Goal: Browse casually

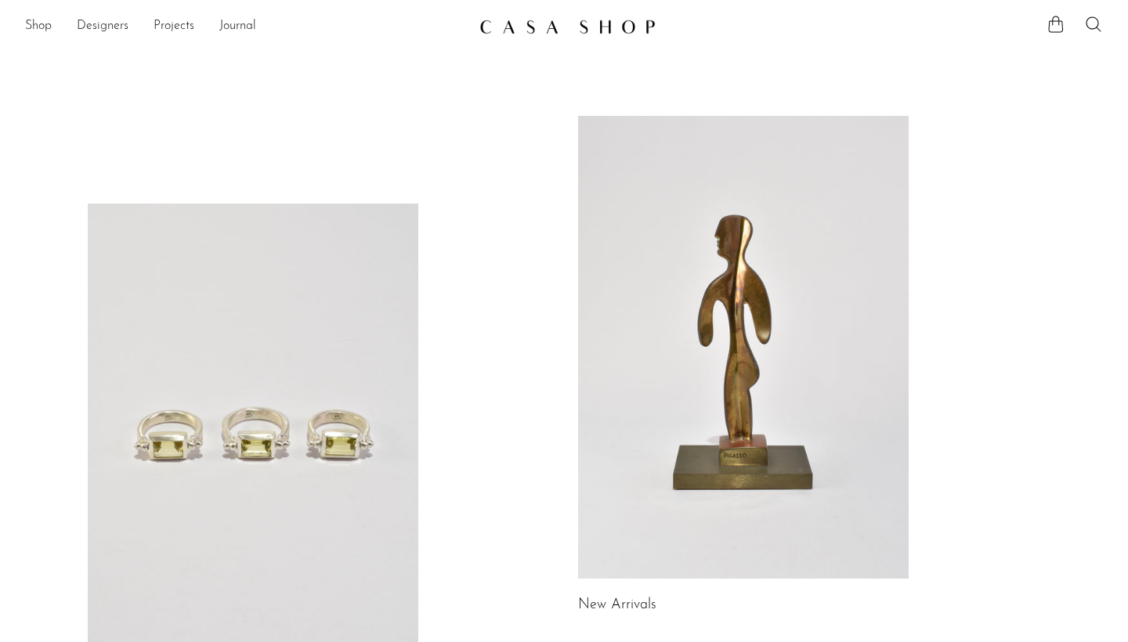
click at [631, 606] on link "New Arrivals" at bounding box center [617, 606] width 78 height 14
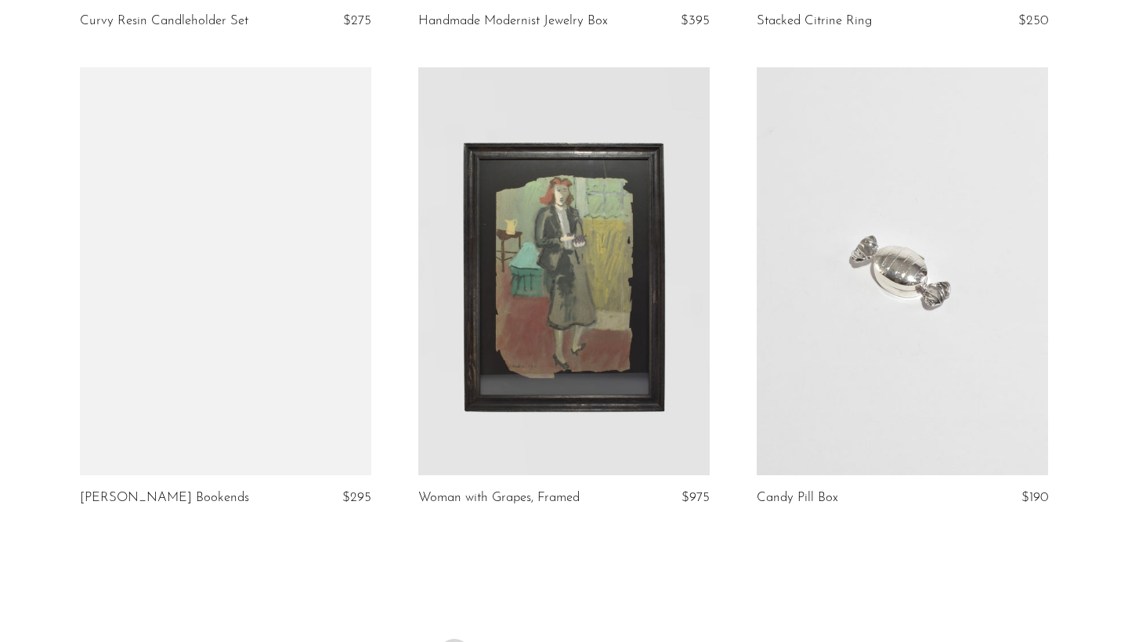
scroll to position [5400, 0]
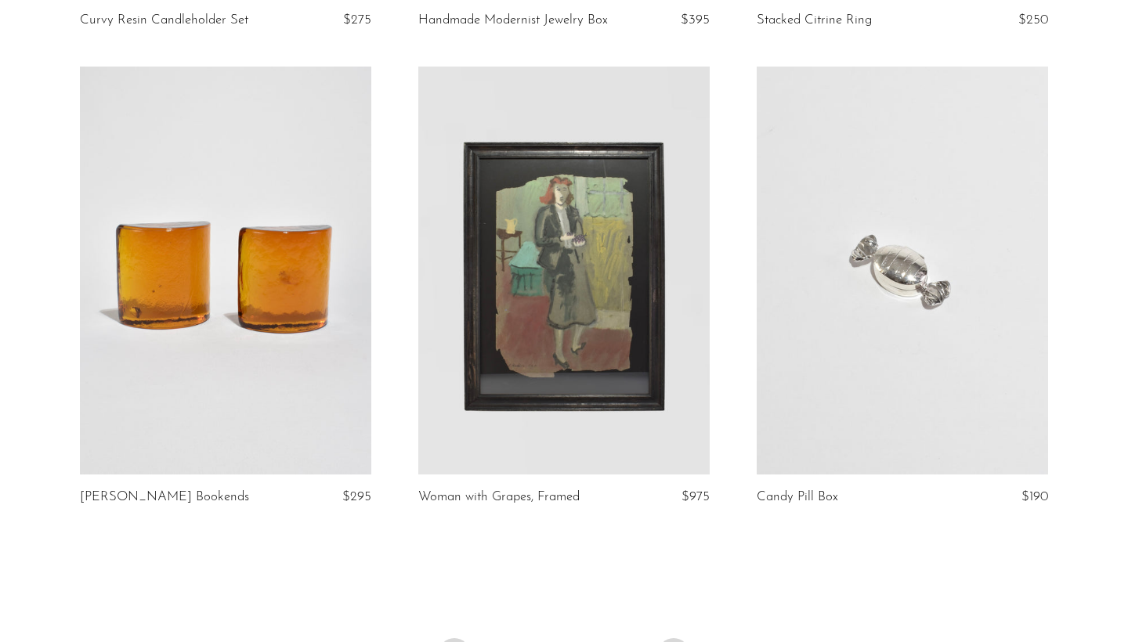
click at [672, 642] on icon "Next" at bounding box center [674, 654] width 13 height 13
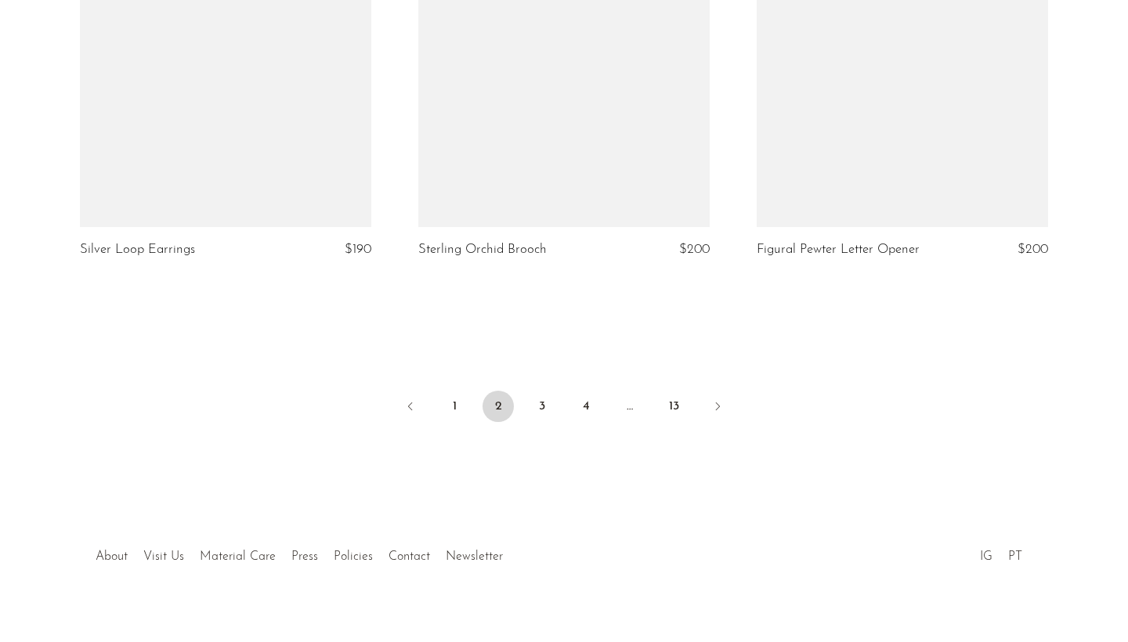
scroll to position [5618, 0]
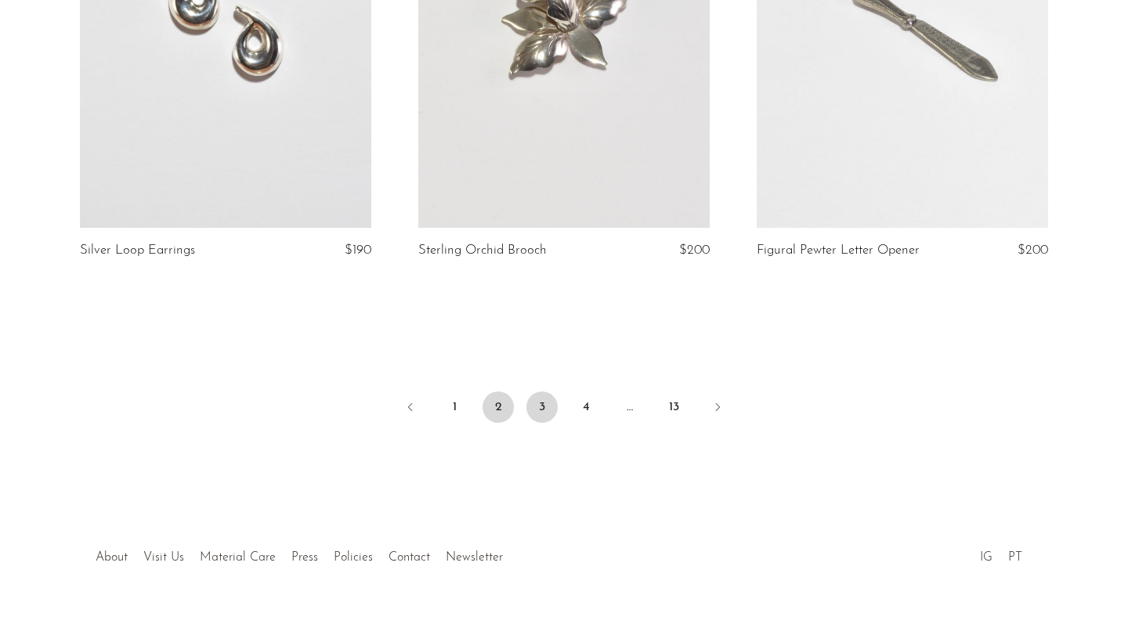
click at [540, 392] on link "3" at bounding box center [542, 407] width 31 height 31
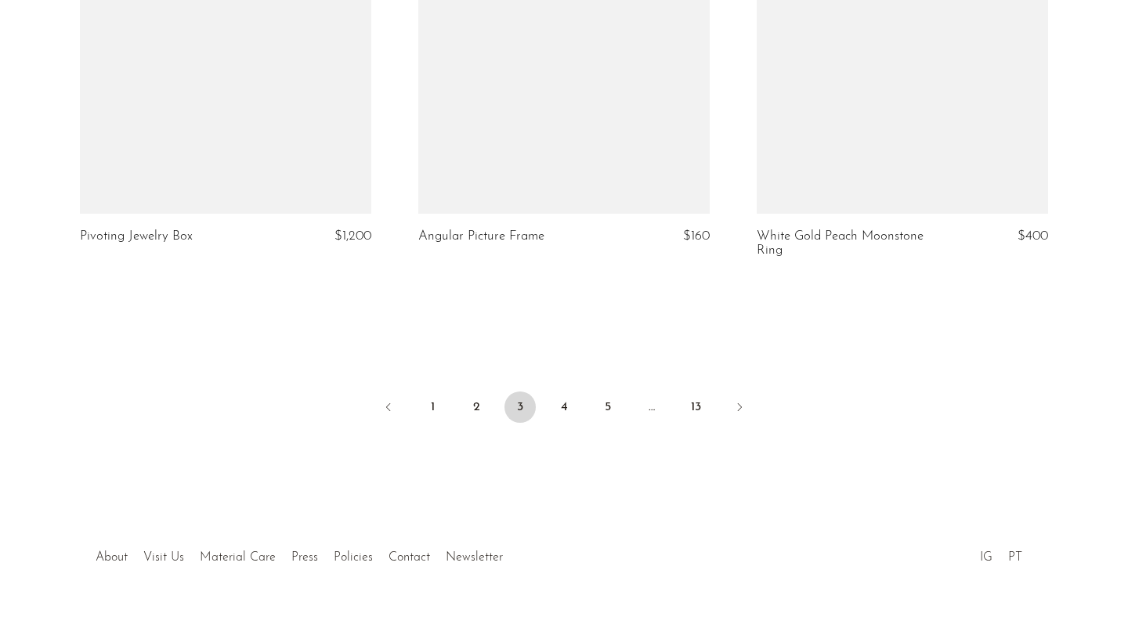
scroll to position [5646, 0]
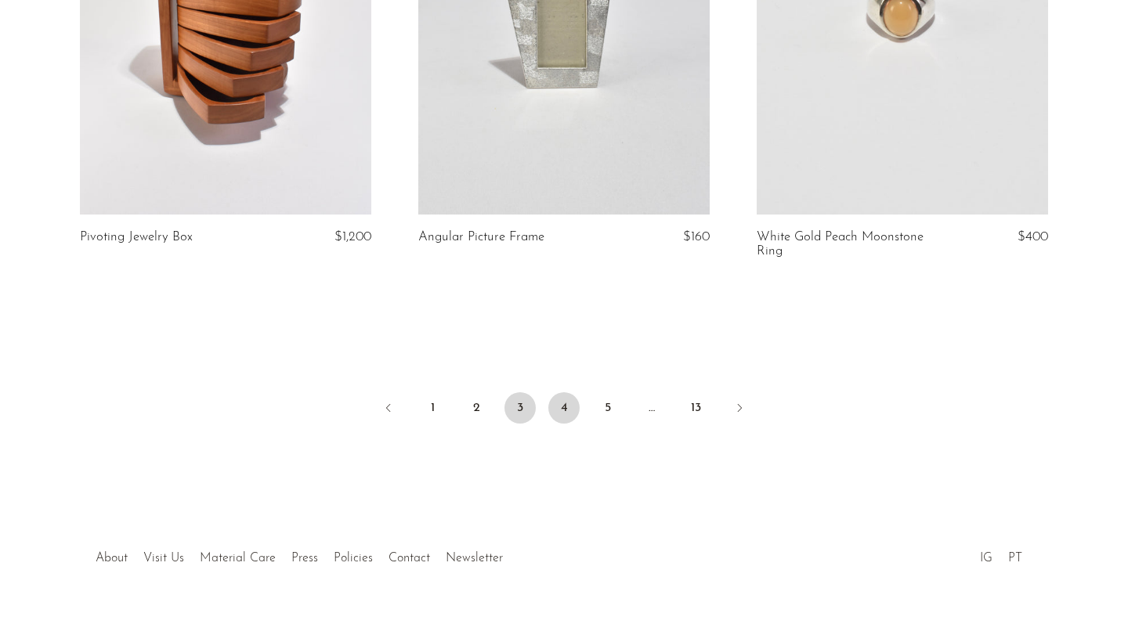
click at [566, 393] on link "4" at bounding box center [563, 408] width 31 height 31
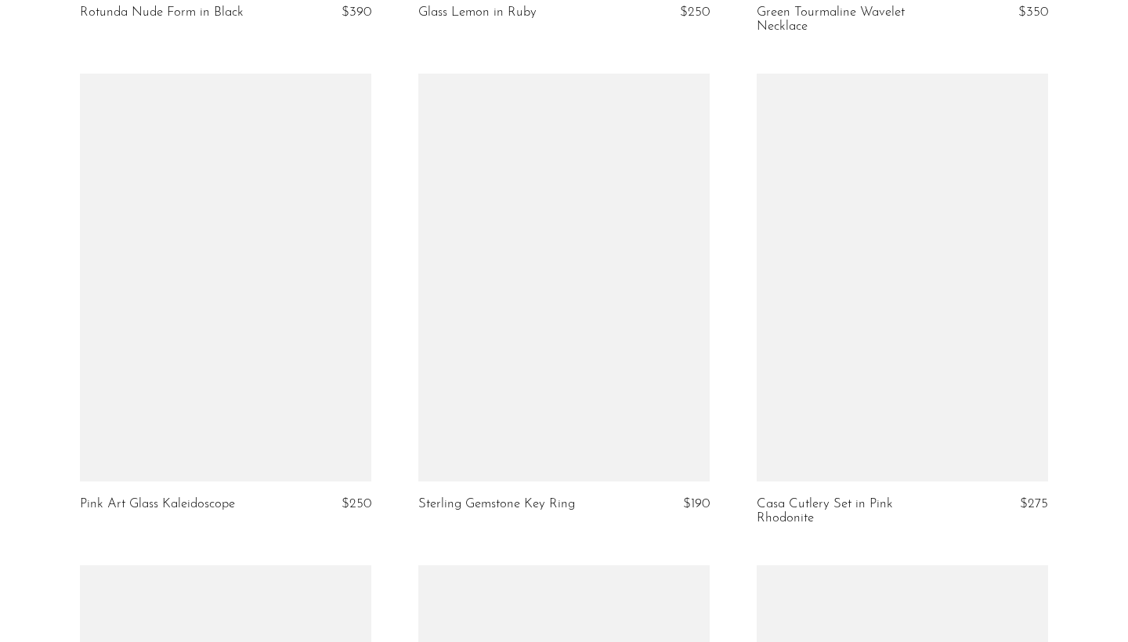
scroll to position [2986, 0]
